Goal: Task Accomplishment & Management: Manage account settings

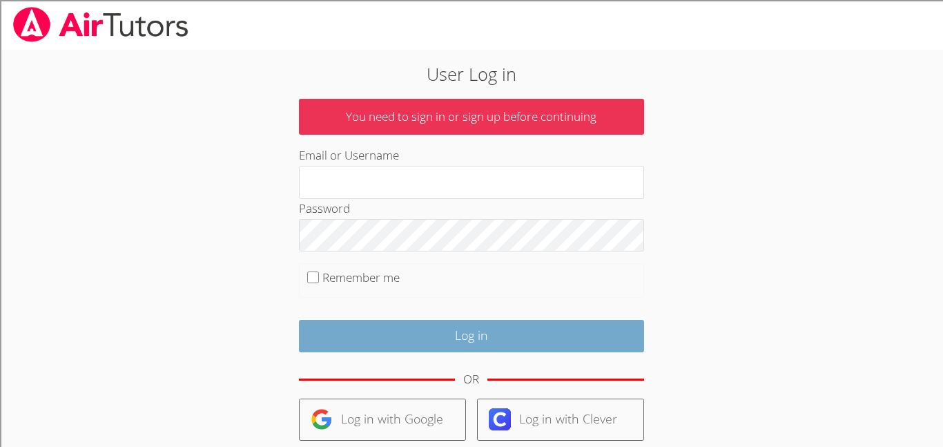
type input "096473"
click at [488, 334] on input "Log in" at bounding box center [471, 336] width 345 height 32
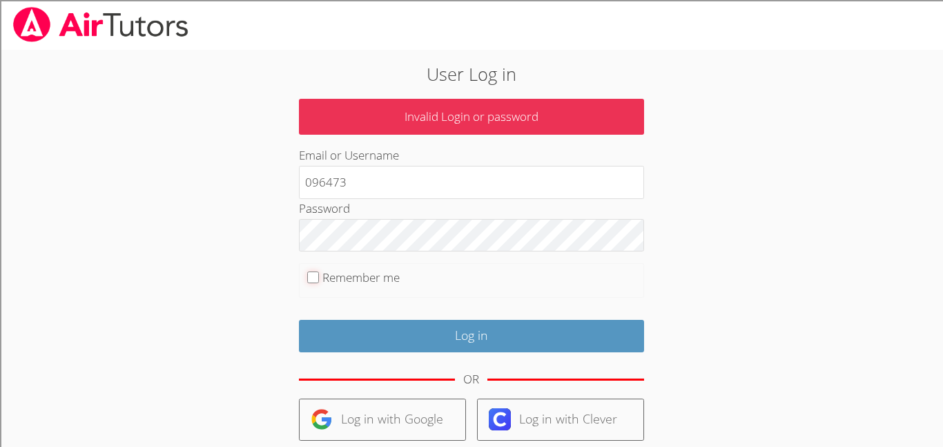
click at [315, 273] on input "Remember me" at bounding box center [313, 277] width 12 height 12
checkbox input "true"
click at [444, 106] on p "Invalid Login or password" at bounding box center [471, 117] width 345 height 37
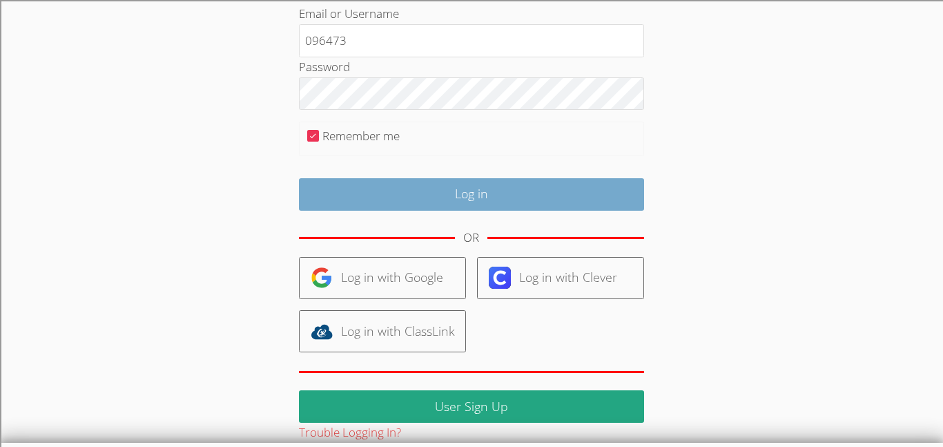
scroll to position [145, 0]
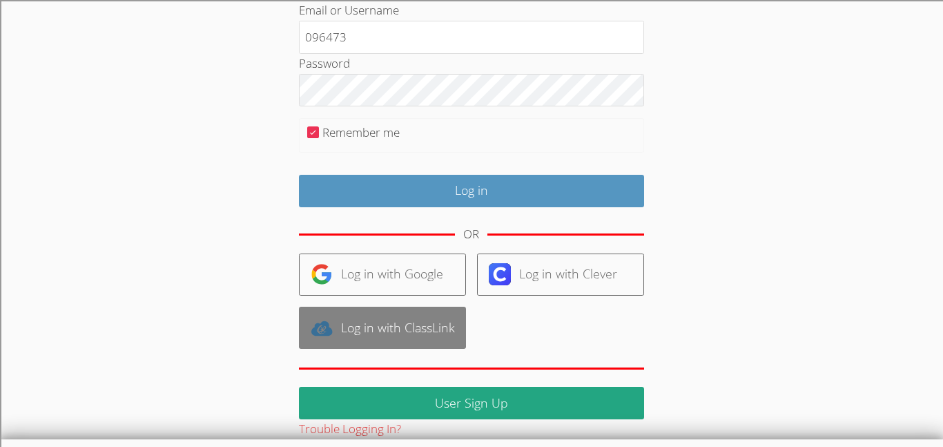
click at [429, 320] on link "Log in with ClassLink" at bounding box center [382, 327] width 167 height 42
